Goal: Navigation & Orientation: Go to known website

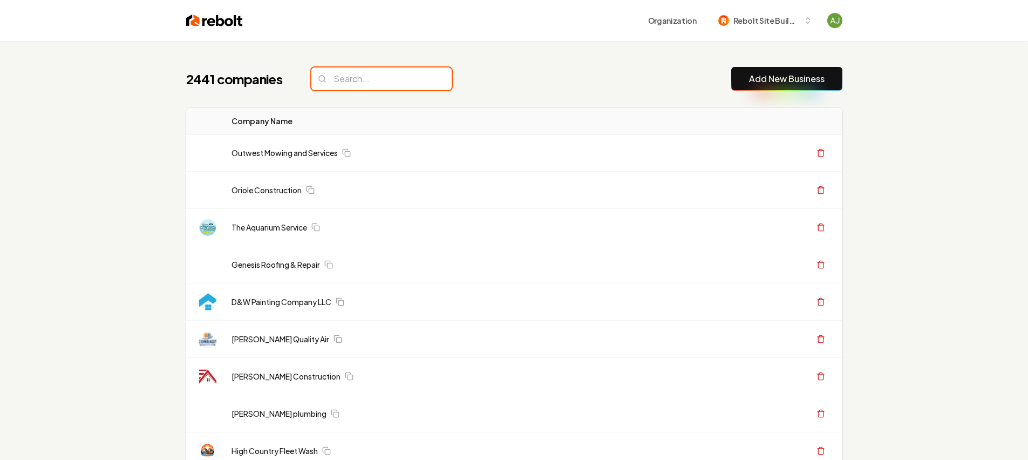
click at [360, 83] on input "search" at bounding box center [381, 78] width 140 height 23
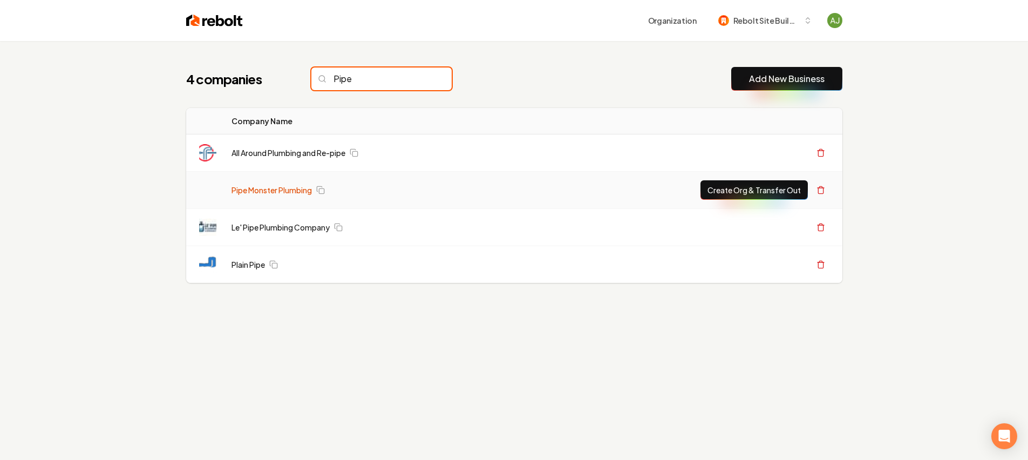
type input "Pipe"
click at [280, 192] on link "Pipe Monster Plumbing" at bounding box center [271, 189] width 80 height 11
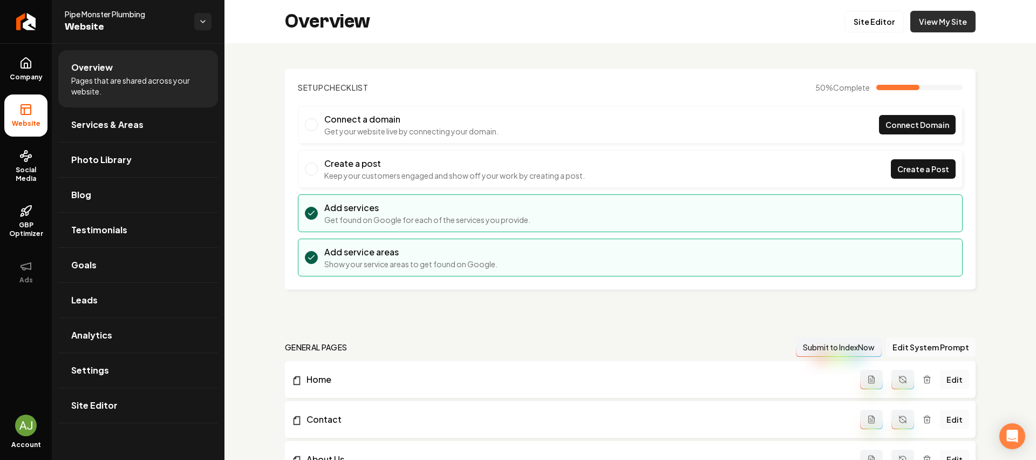
click at [917, 24] on link "View My Site" at bounding box center [942, 22] width 65 height 22
click at [868, 13] on link "Site Editor" at bounding box center [873, 22] width 59 height 22
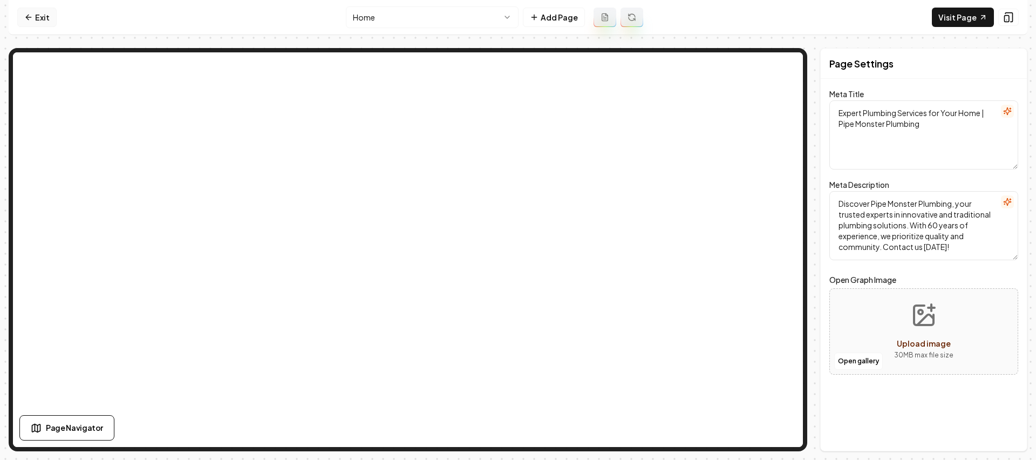
click at [47, 9] on link "Exit" at bounding box center [36, 17] width 39 height 19
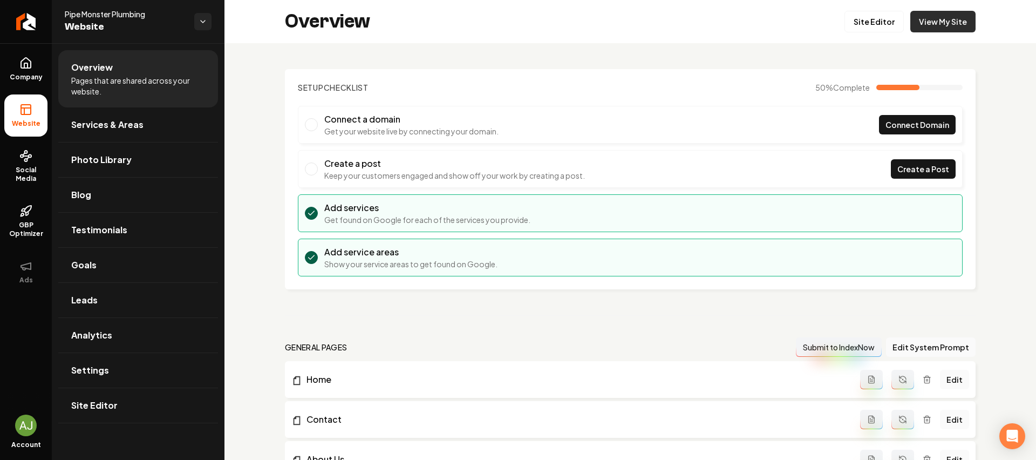
click at [941, 29] on link "View My Site" at bounding box center [942, 22] width 65 height 22
